Goal: Communication & Community: Ask a question

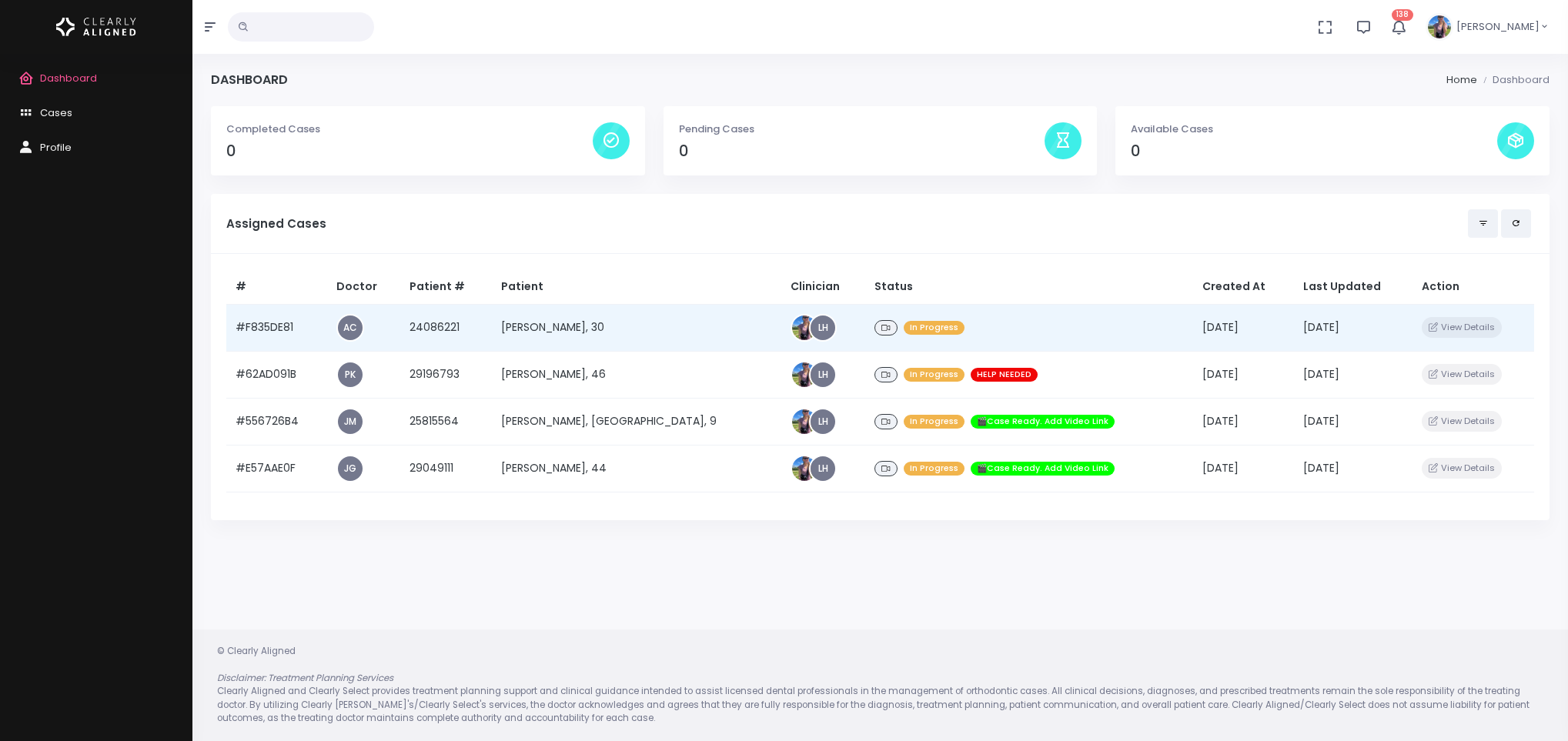
click at [532, 325] on td "[PERSON_NAME], 30" at bounding box center [637, 327] width 289 height 47
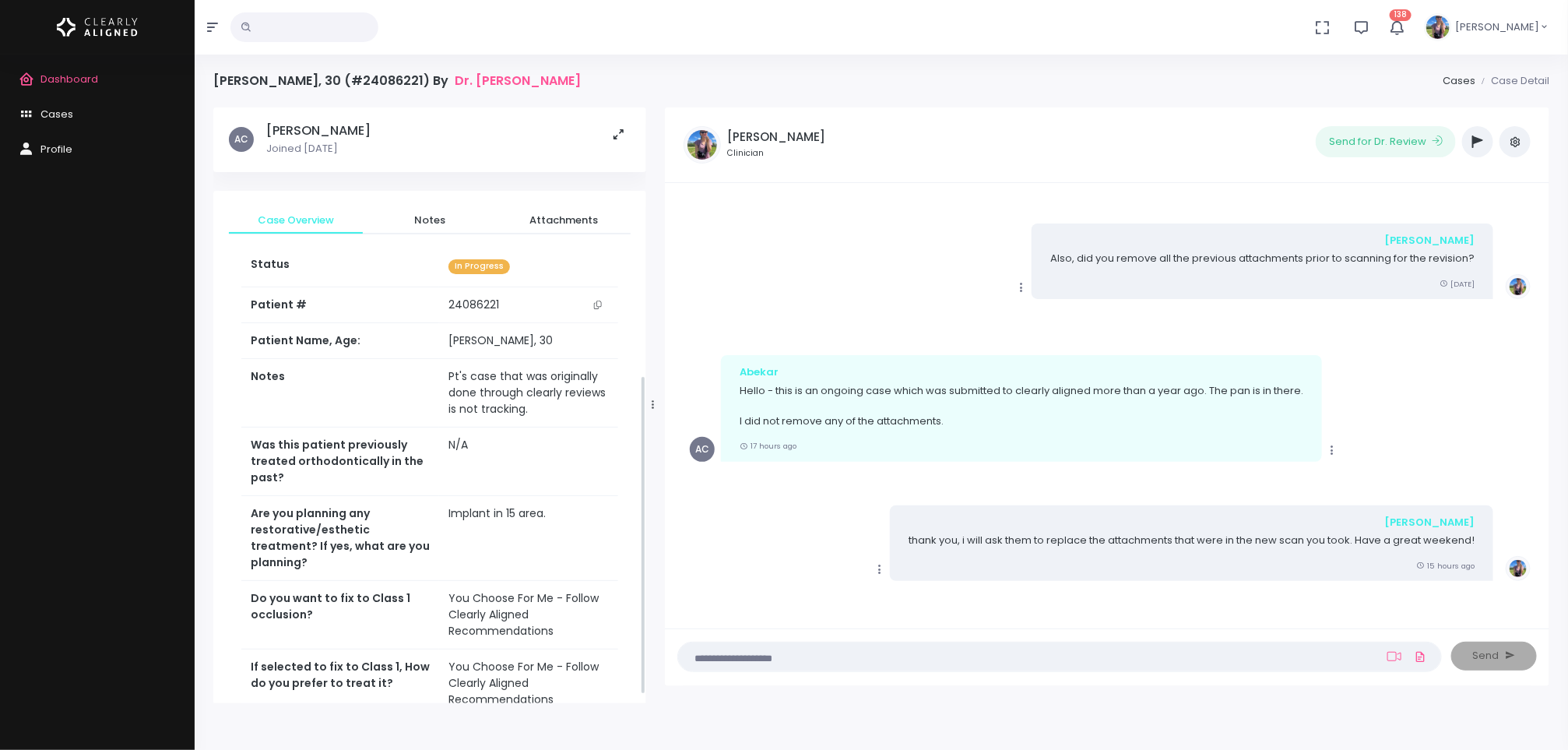
scroll to position [514, 0]
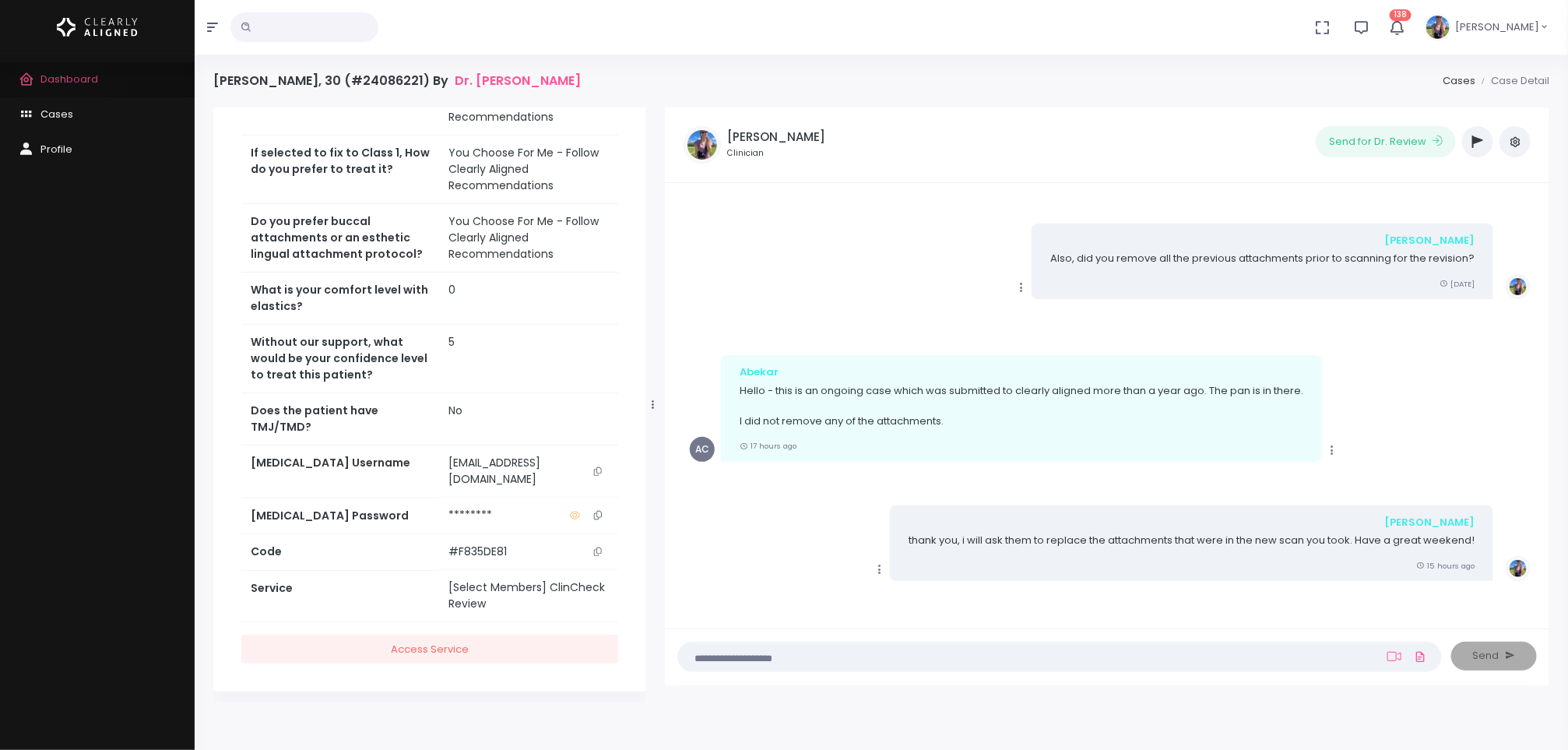
click at [63, 82] on span "Dashboard" at bounding box center [69, 79] width 57 height 15
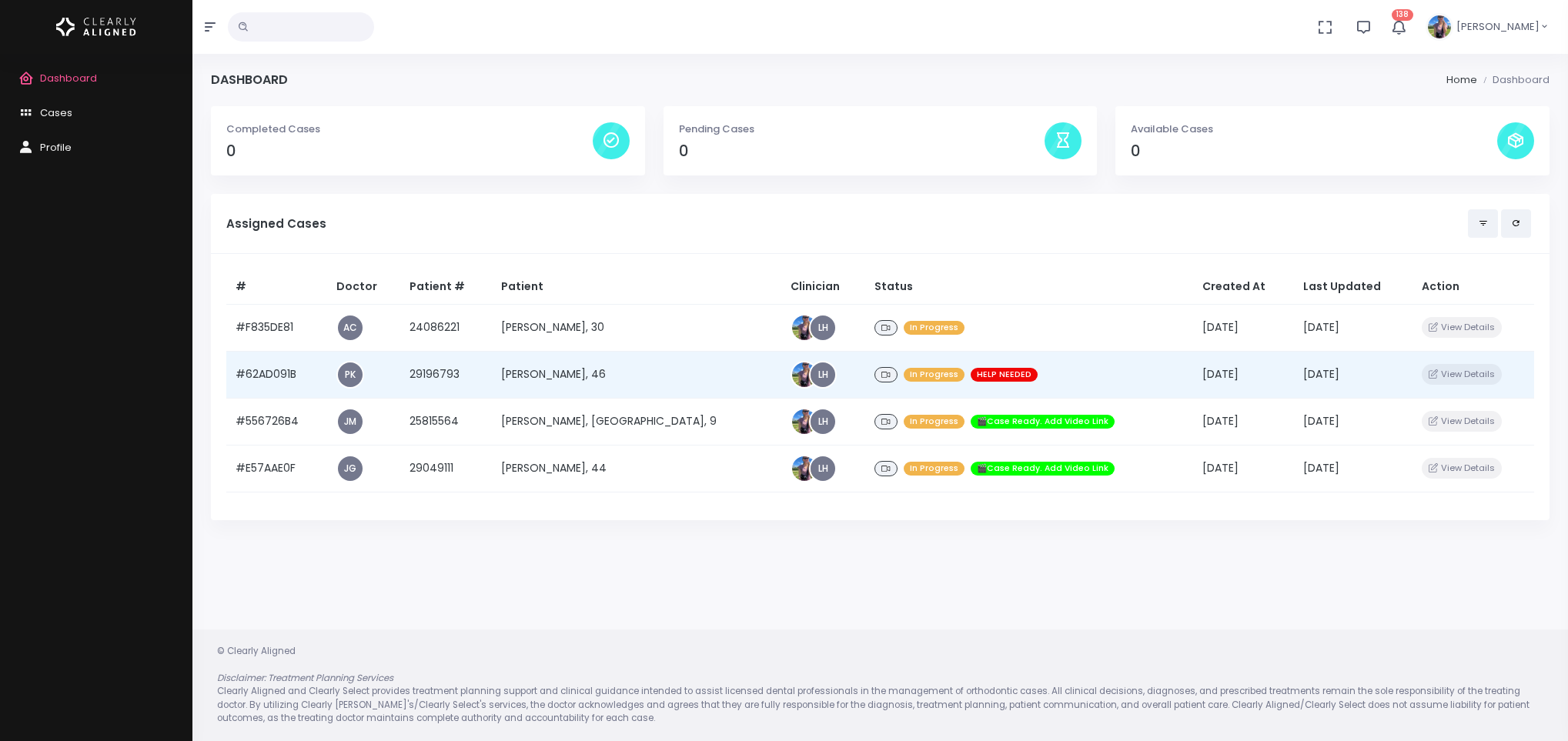
click at [578, 381] on td "[PERSON_NAME], 46" at bounding box center [637, 374] width 289 height 47
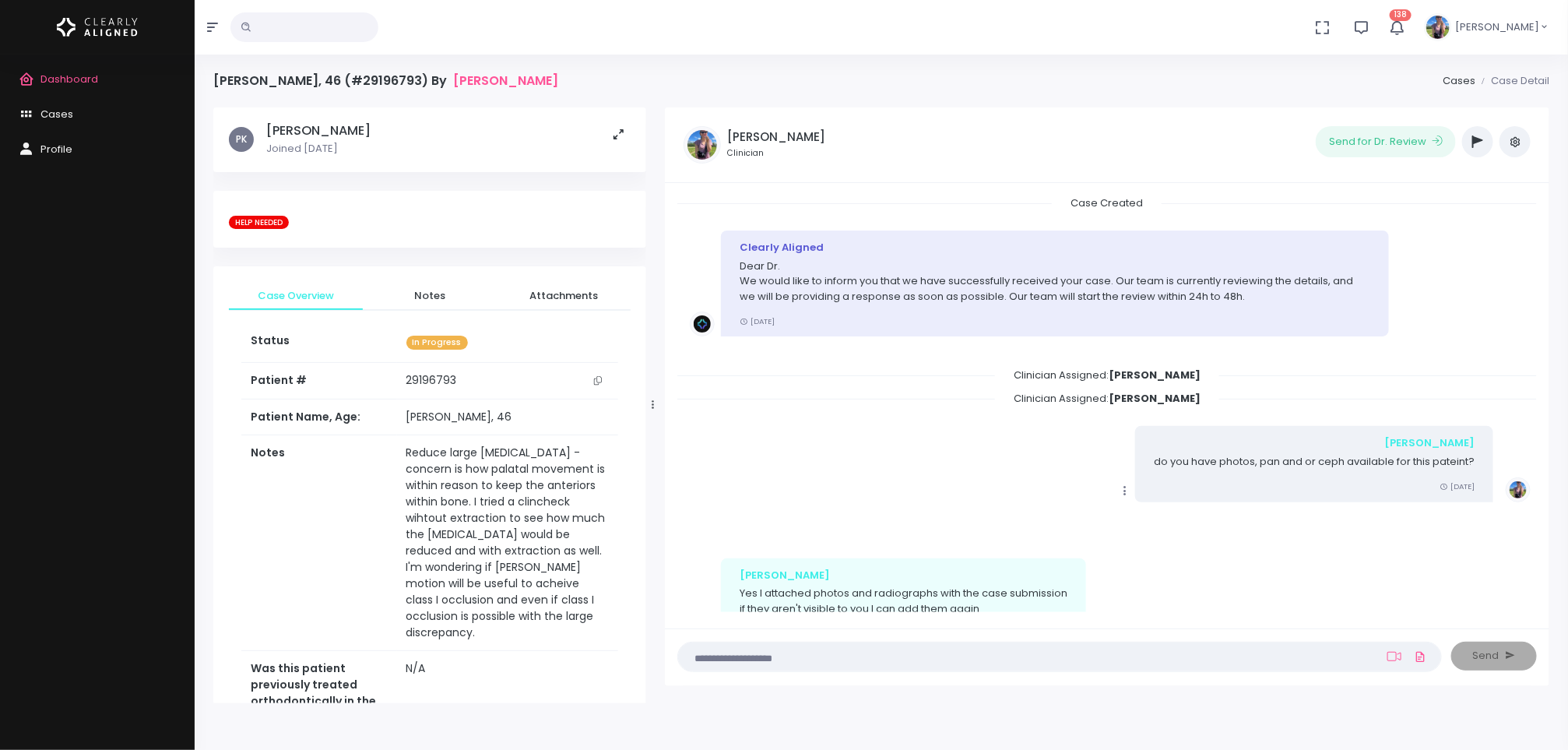
scroll to position [580, 0]
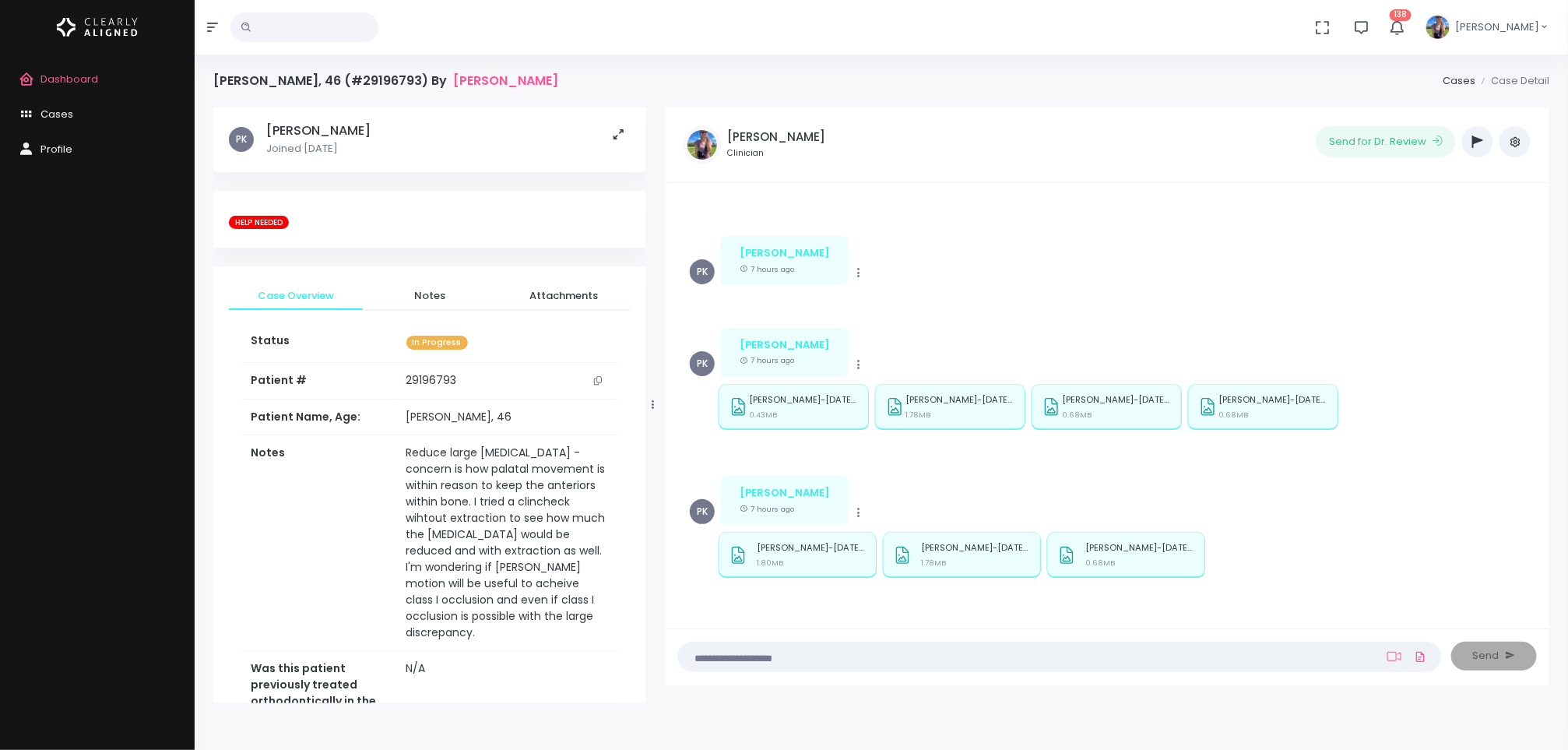
click at [1476, 150] on button "button" at bounding box center [1478, 142] width 31 height 31
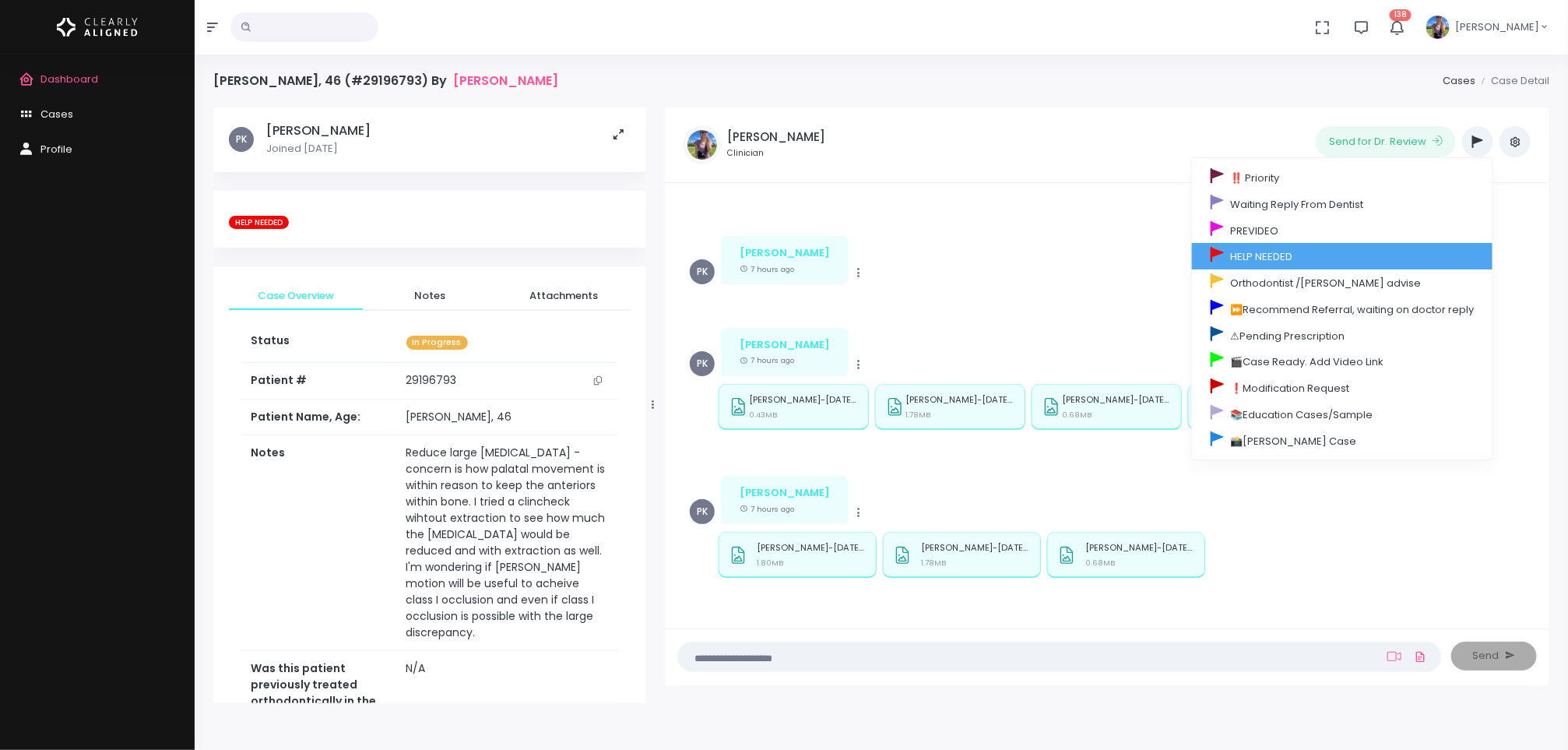
click at [1269, 262] on link "HELP NEEDED" at bounding box center [1342, 256] width 301 height 26
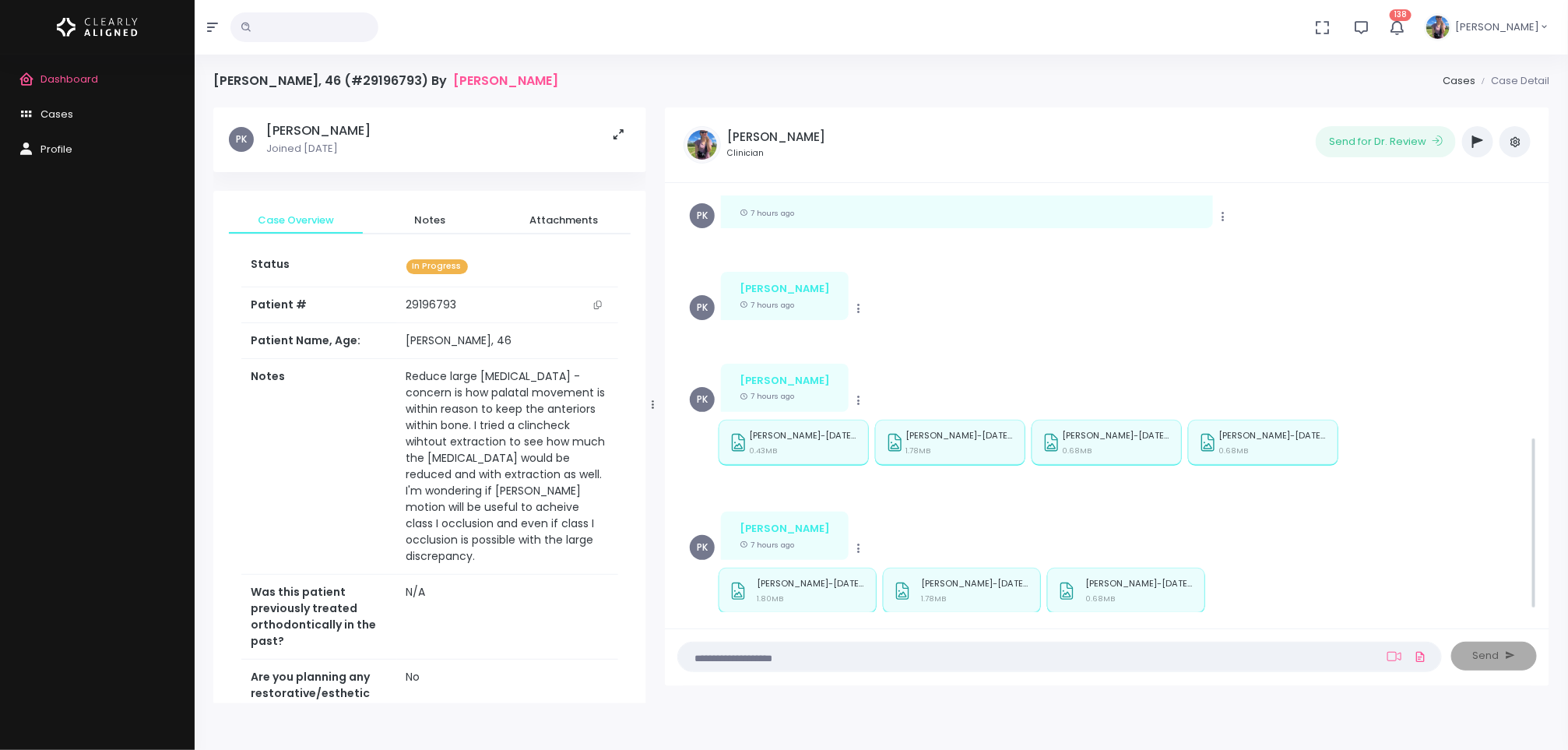
scroll to position [579, 0]
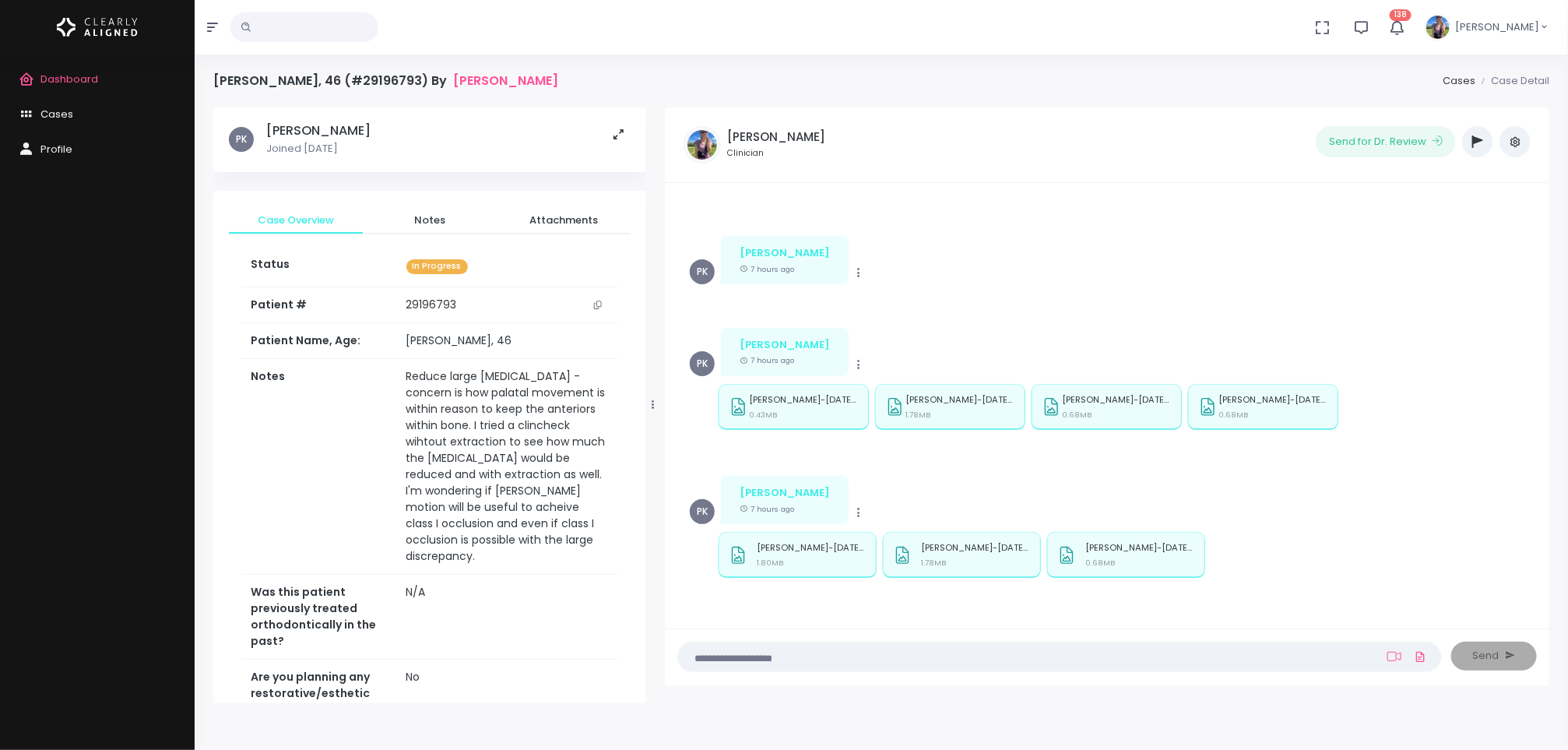
click at [856, 656] on textarea at bounding box center [1029, 656] width 683 height 17
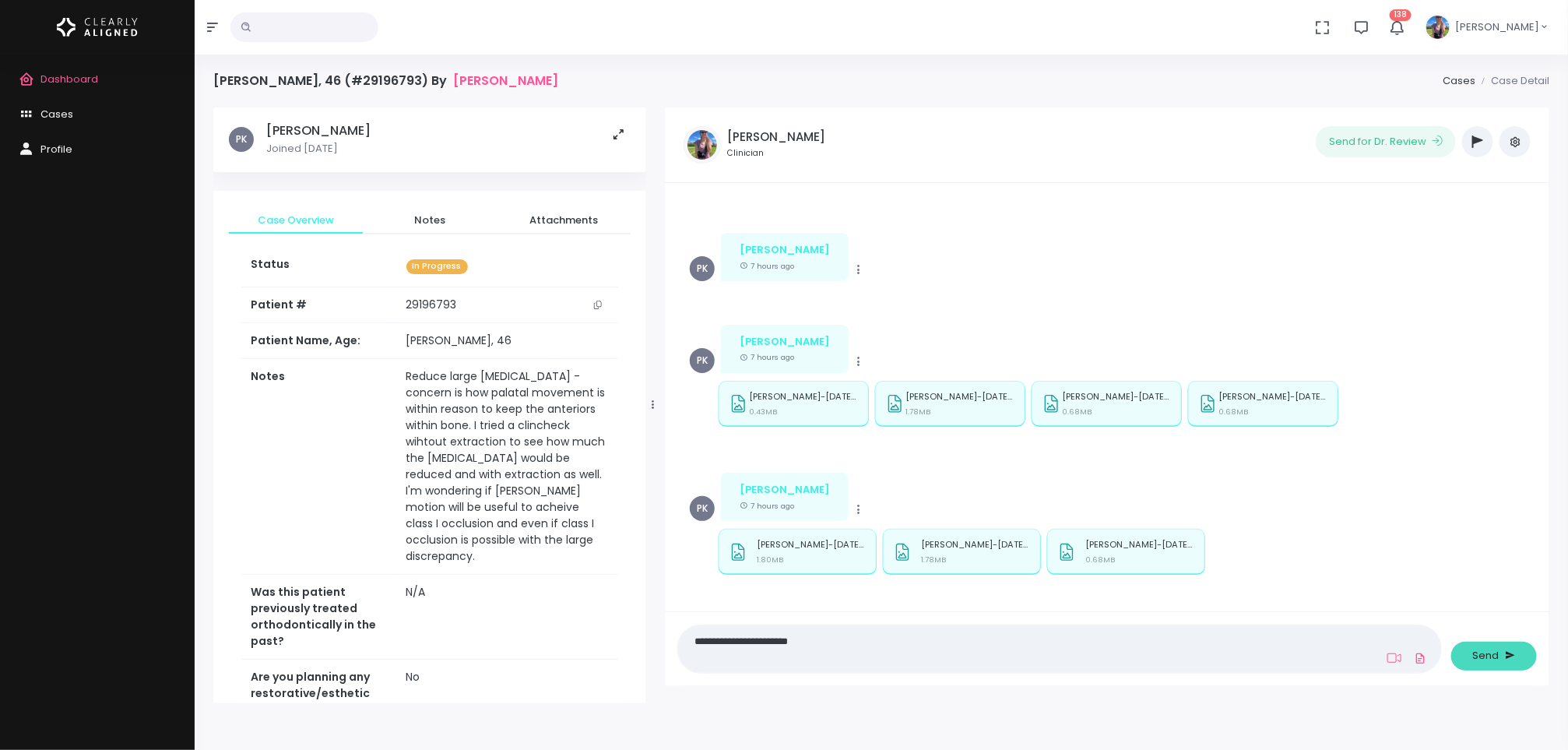
type textarea "**********"
click at [1506, 654] on icon "submit" at bounding box center [1511, 656] width 10 height 15
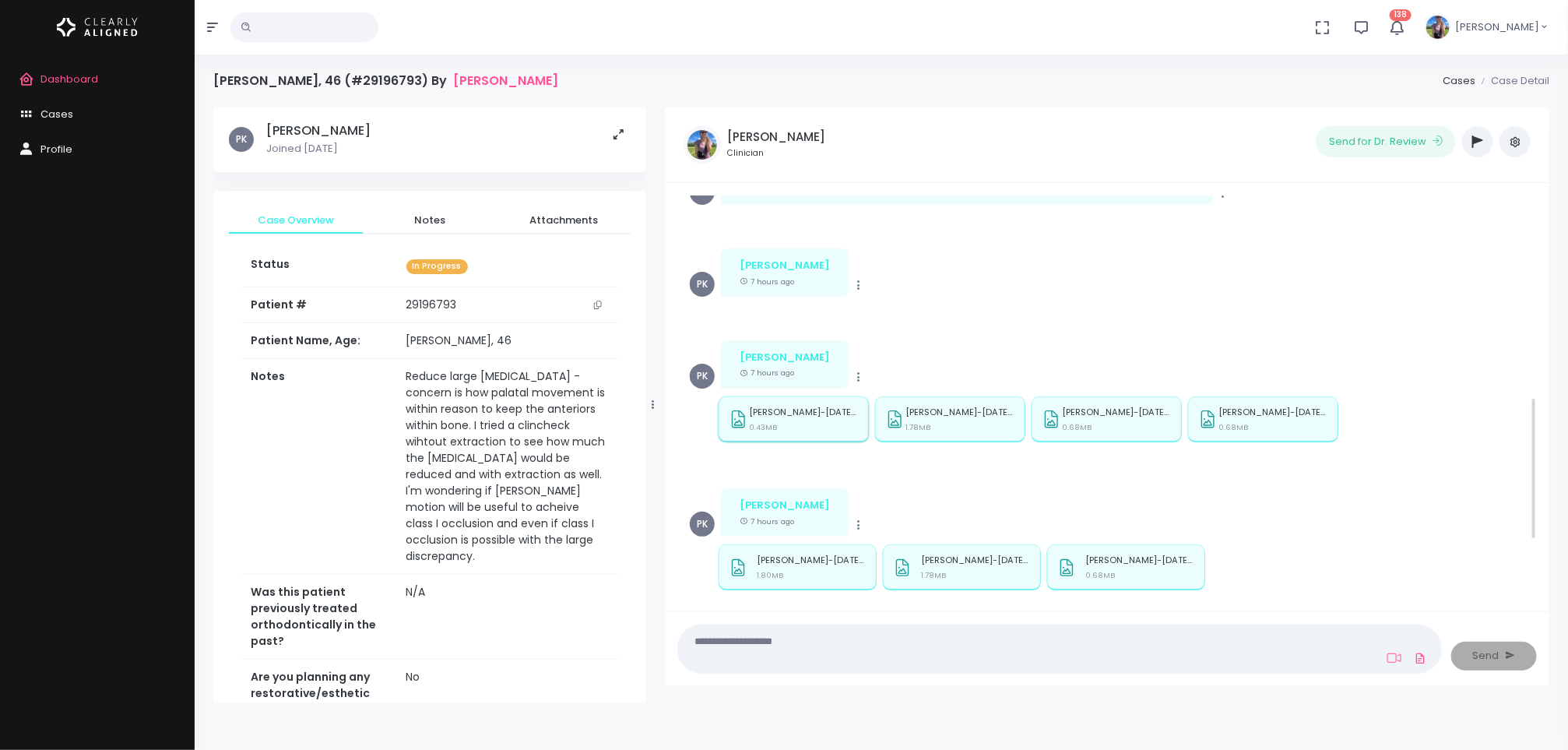
scroll to position [563, 0]
click at [789, 419] on div "[PERSON_NAME]-[DATE] - Panoramic.jpg 0.43MB" at bounding box center [803, 423] width 109 height 30
click at [963, 419] on div "[PERSON_NAME]-[DATE] - Smile.jpg 1.78MB" at bounding box center [959, 423] width 109 height 30
click at [1114, 430] on div "[PERSON_NAME]-[DATE] - Ceph.jpg 0.68MB" at bounding box center [1116, 423] width 109 height 30
click at [1261, 409] on p "[PERSON_NAME]-[DATE] - Ceph.jpg" at bounding box center [1272, 413] width 109 height 10
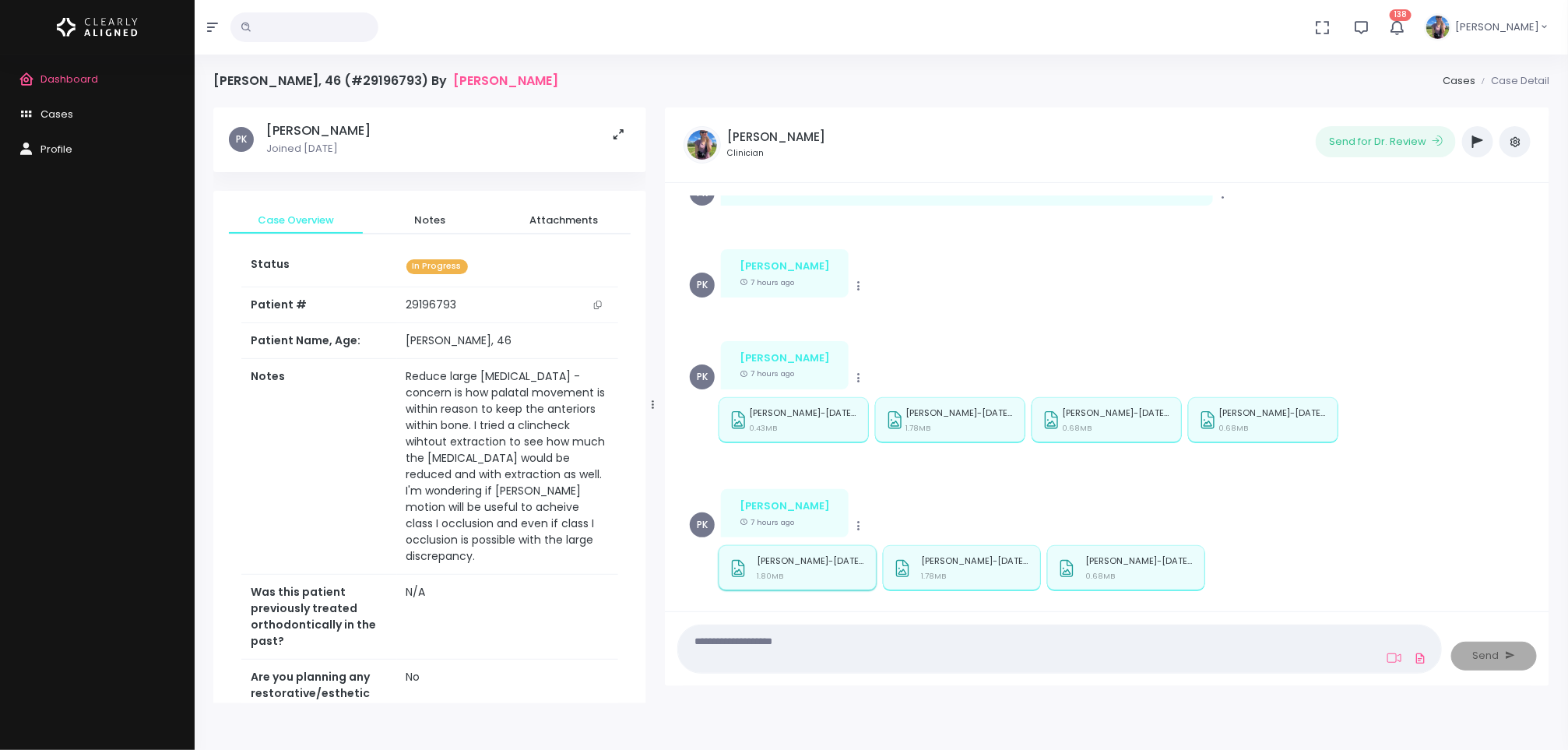
click at [760, 584] on div "[PERSON_NAME]-[DATE] - Neutral.jpg 1.80MB" at bounding box center [811, 571] width 109 height 30
click at [965, 579] on div "[PERSON_NAME]-[DATE] - Profile.jpg 1.78MB" at bounding box center [975, 571] width 109 height 30
click at [1120, 560] on p "[PERSON_NAME]-[DATE] - Ceph.jpg" at bounding box center [1140, 561] width 109 height 10
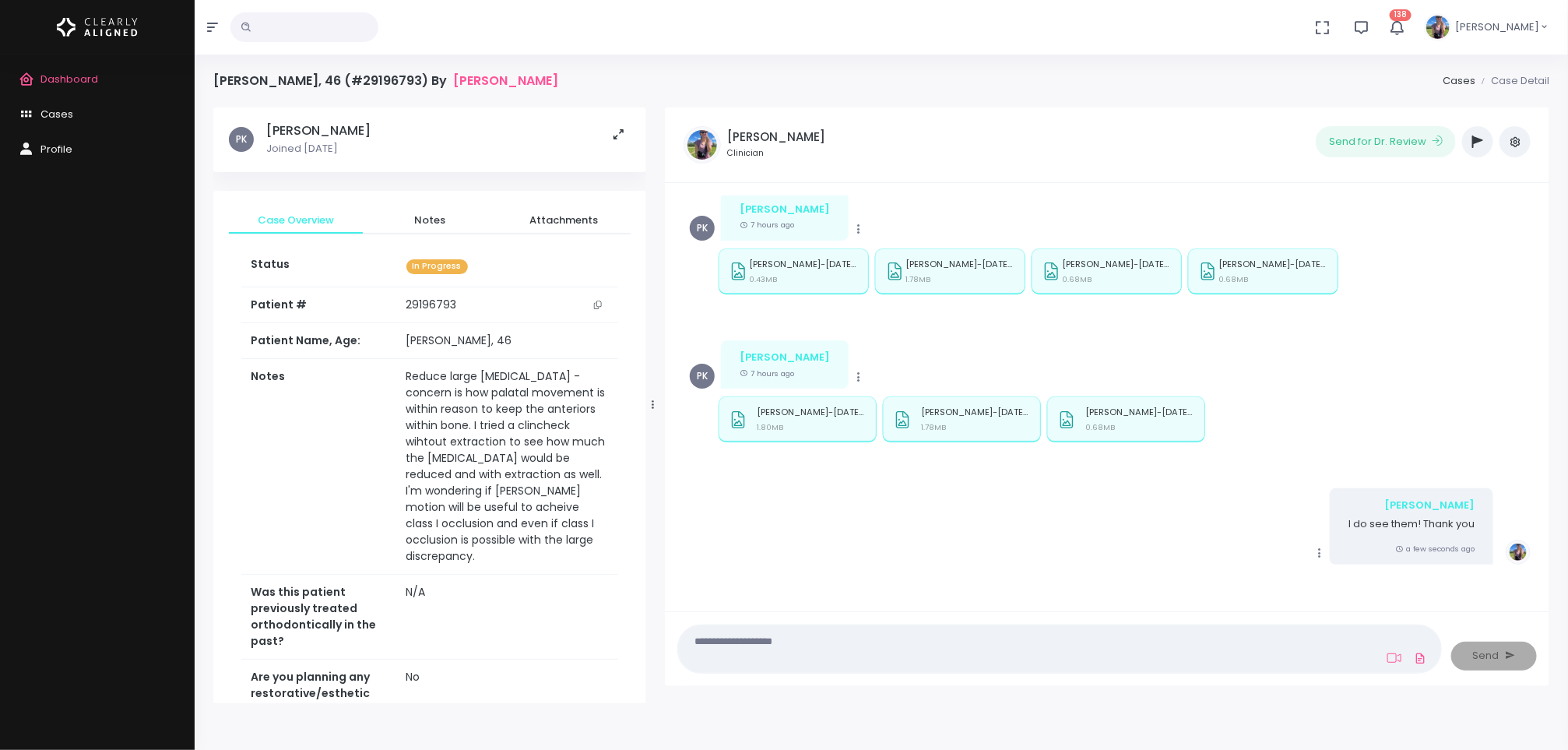
scroll to position [646, 0]
